Goal: Use online tool/utility

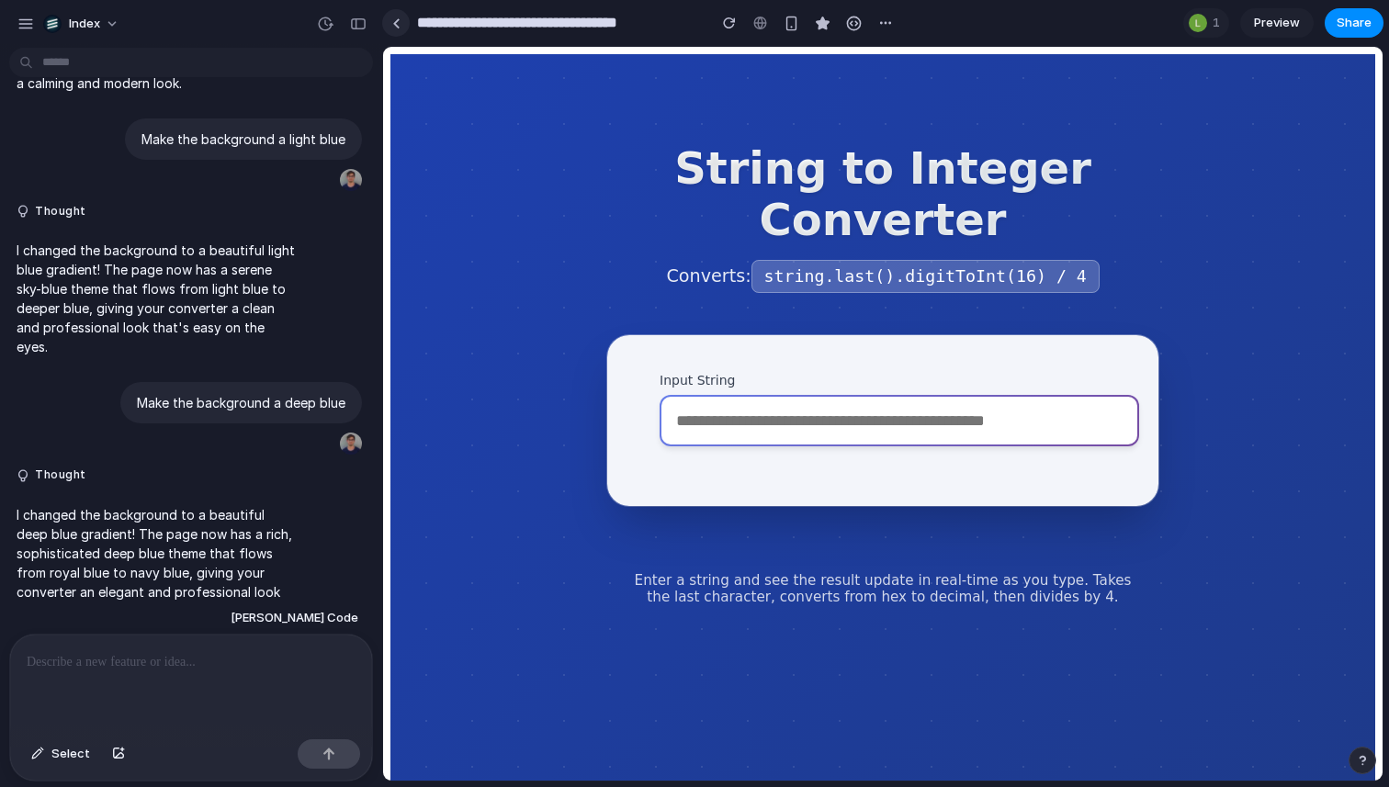
click at [393, 18] on div at bounding box center [396, 23] width 8 height 10
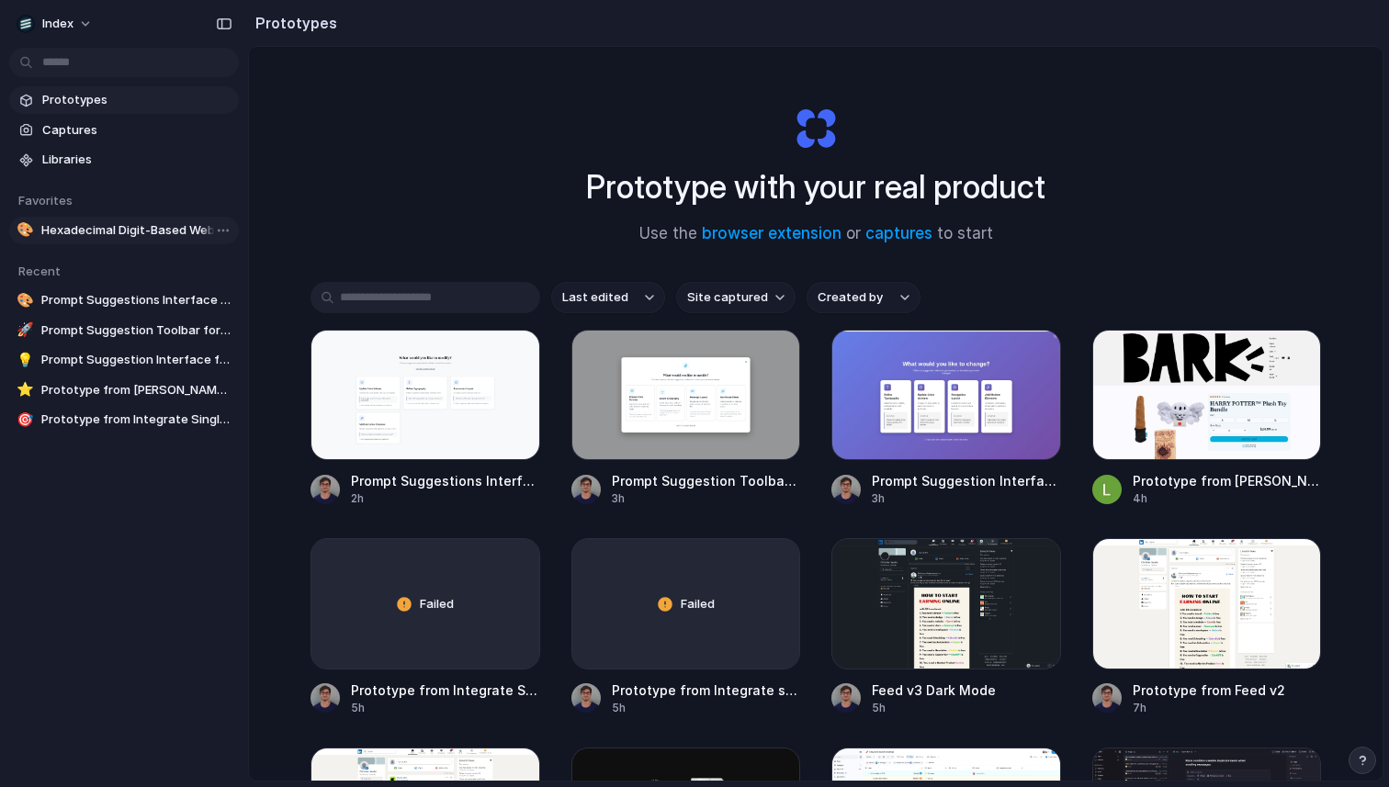
click at [74, 220] on link "🎨 Hexadecimal Digit-Based Website Demo" at bounding box center [124, 231] width 230 height 28
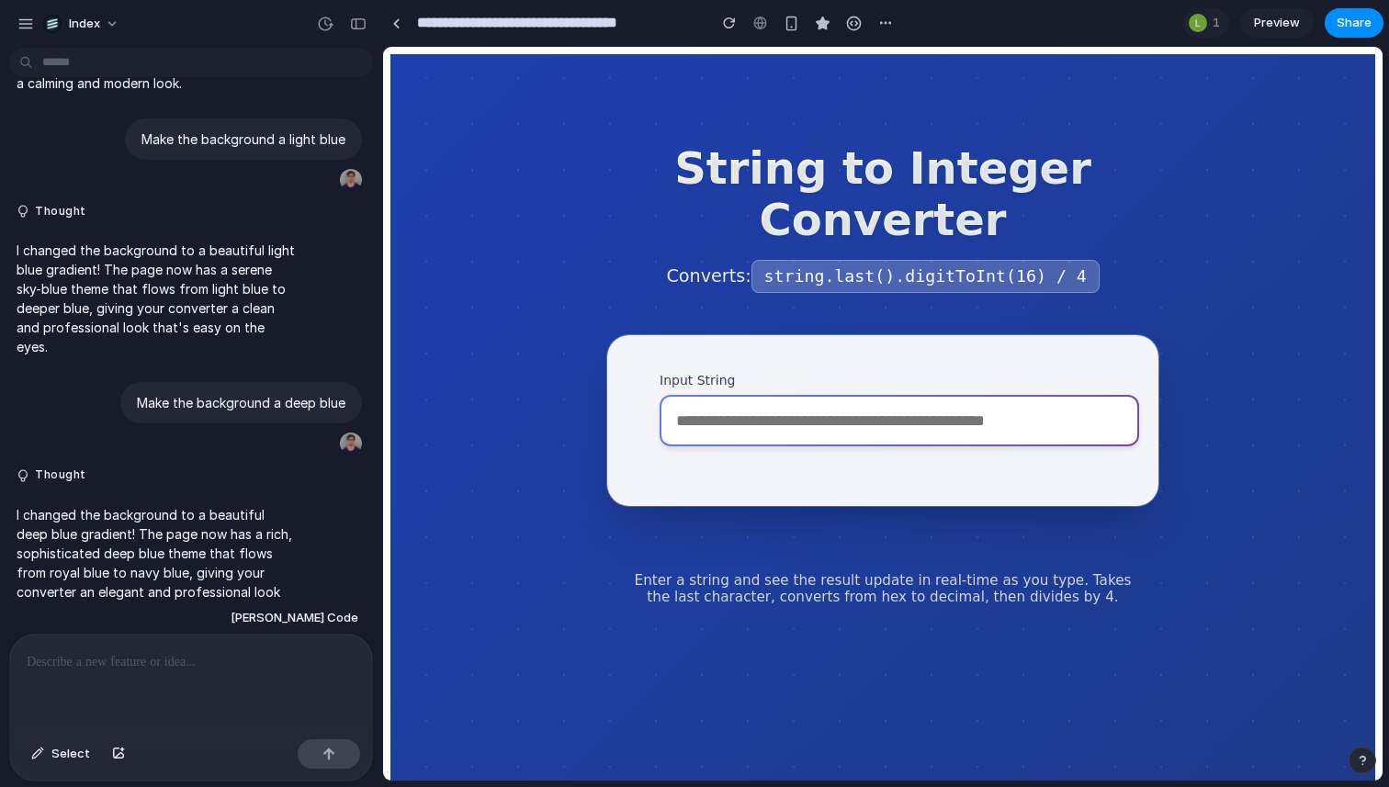
click at [773, 444] on input "Input String" at bounding box center [900, 420] width 480 height 51
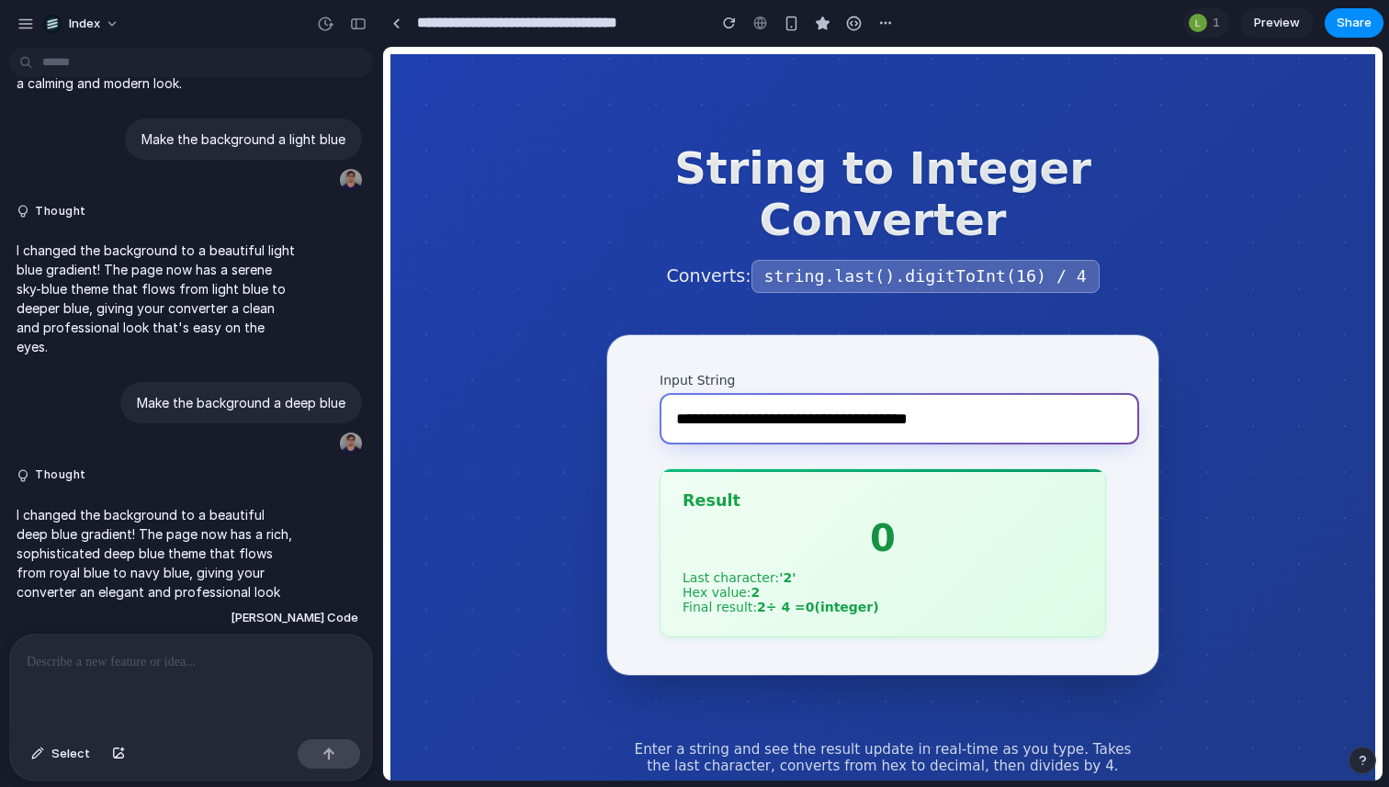
type input "**********"
